Goal: Navigation & Orientation: Find specific page/section

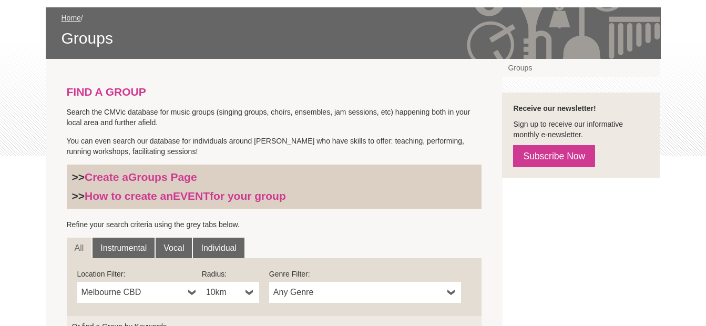
scroll to position [263, 0]
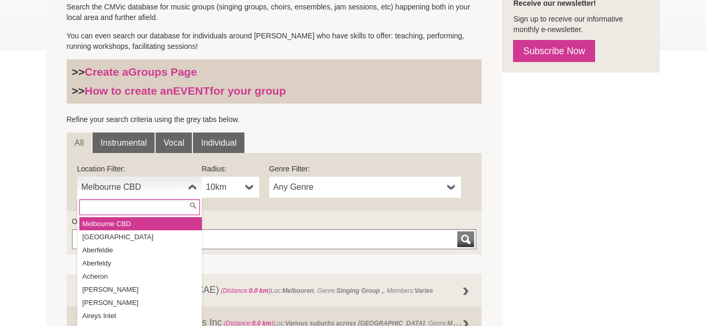
click at [194, 183] on b at bounding box center [192, 187] width 8 height 21
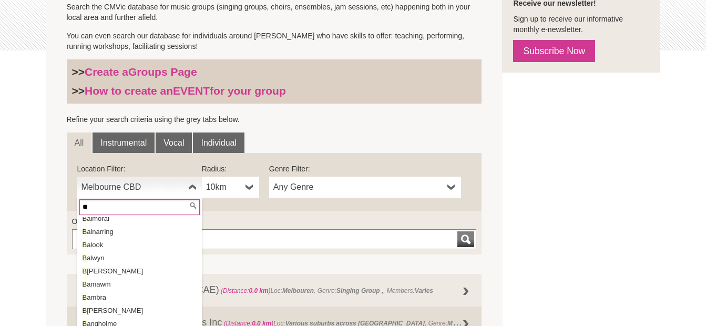
scroll to position [0, 0]
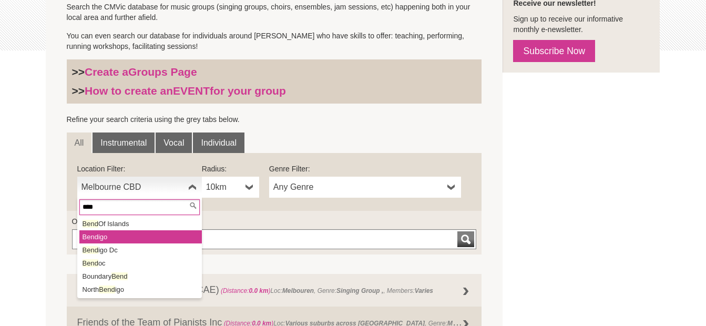
type input "****"
click at [122, 232] on li "Bend igo" at bounding box center [140, 236] width 122 height 13
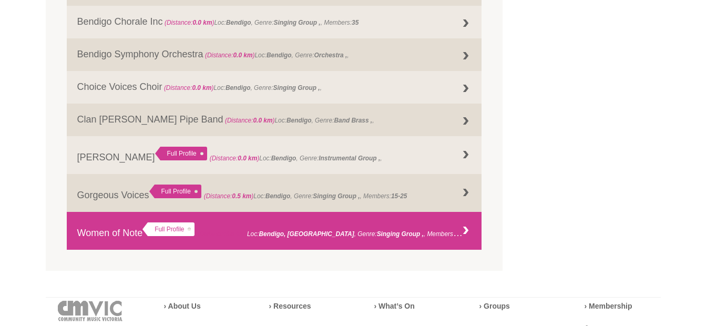
scroll to position [578, 0]
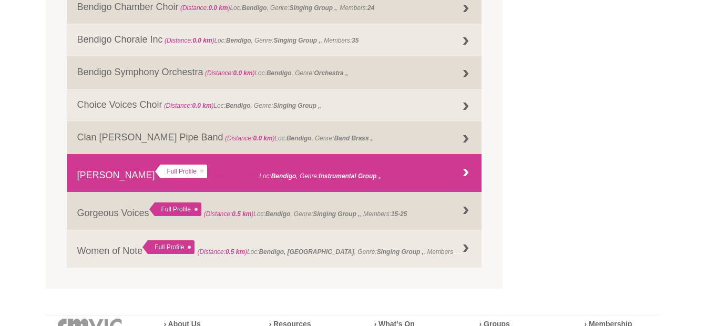
click at [94, 172] on link "Mugi Rahayu Full Profile (Distance: 0.0 km ) Loc: Bendigo , Genre: ," at bounding box center [274, 173] width 415 height 38
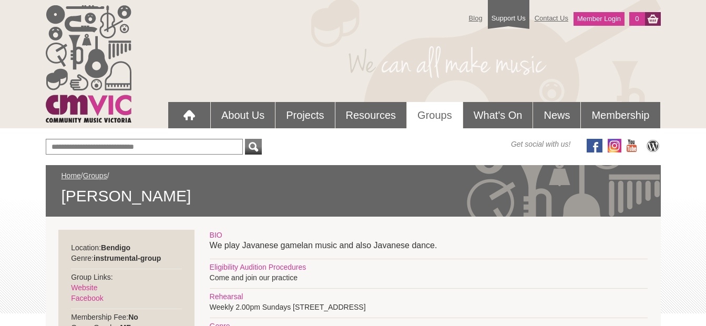
scroll to position [53, 0]
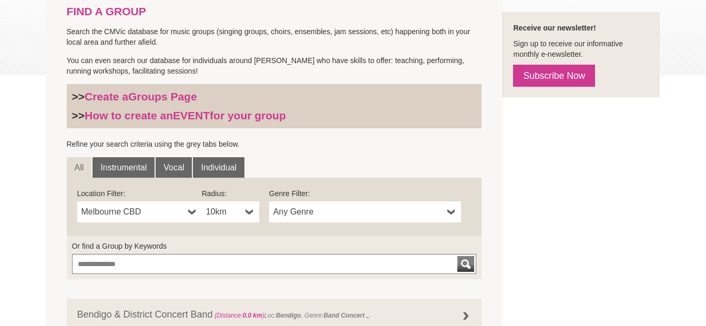
scroll to position [234, 0]
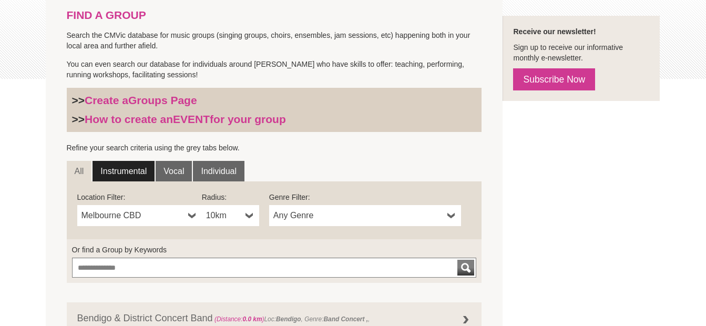
click at [122, 166] on link "Instrumental" at bounding box center [123, 171] width 62 height 21
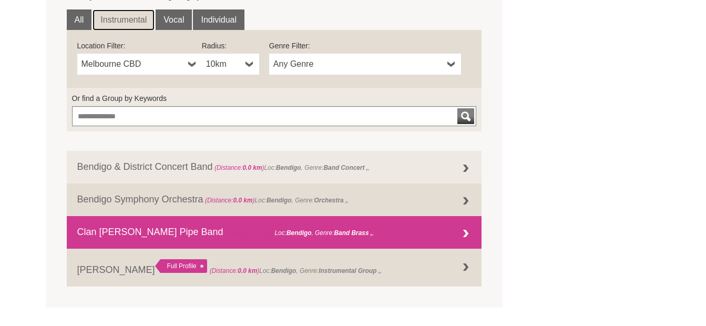
scroll to position [392, 0]
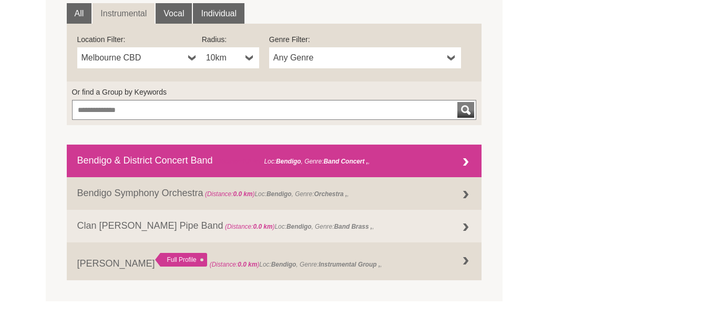
click at [144, 162] on link "Bendigo & District Concert Band (Distance: 0.0 km ) Loc: Bendigo , Genre: Band …" at bounding box center [274, 160] width 415 height 33
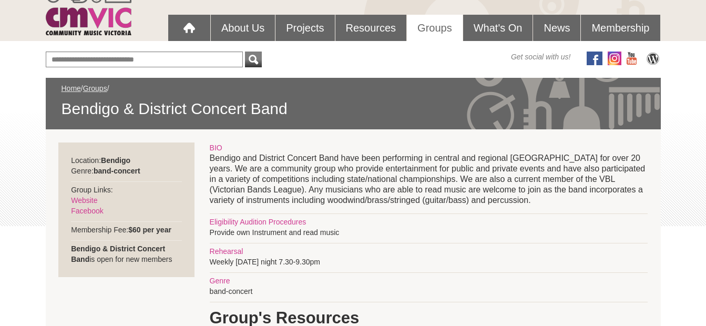
scroll to position [105, 0]
